Goal: Task Accomplishment & Management: Use online tool/utility

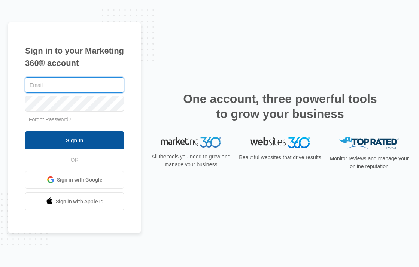
type input "[PERSON_NAME][EMAIL_ADDRESS][DOMAIN_NAME]"
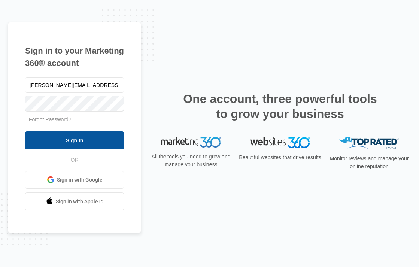
click at [79, 138] on input "Sign In" at bounding box center [74, 141] width 99 height 18
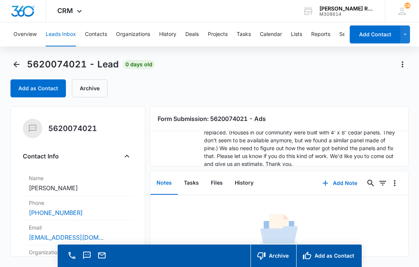
scroll to position [58, 0]
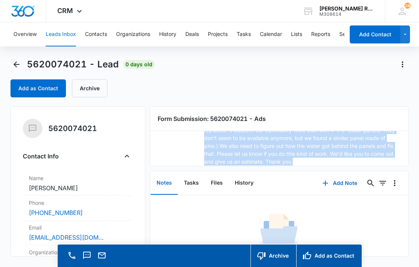
drag, startPoint x: 296, startPoint y: 161, endPoint x: 201, endPoint y: 138, distance: 97.5
click at [201, 138] on div "Message: We have some rotten panels on the exterior of our house that need to b…" at bounding box center [279, 141] width 240 height 47
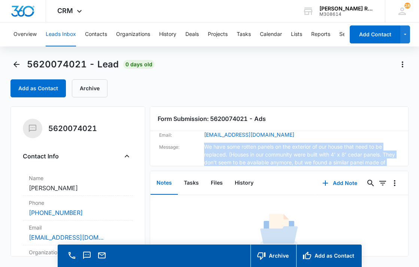
scroll to position [31, 0]
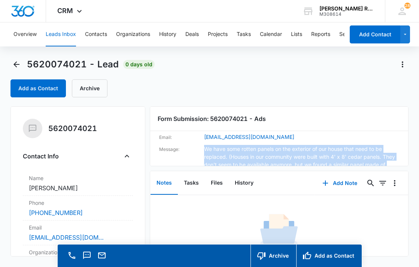
copy div "We have some rotten panels on the exterior of our house that need to be replace…"
